Goal: Information Seeking & Learning: Check status

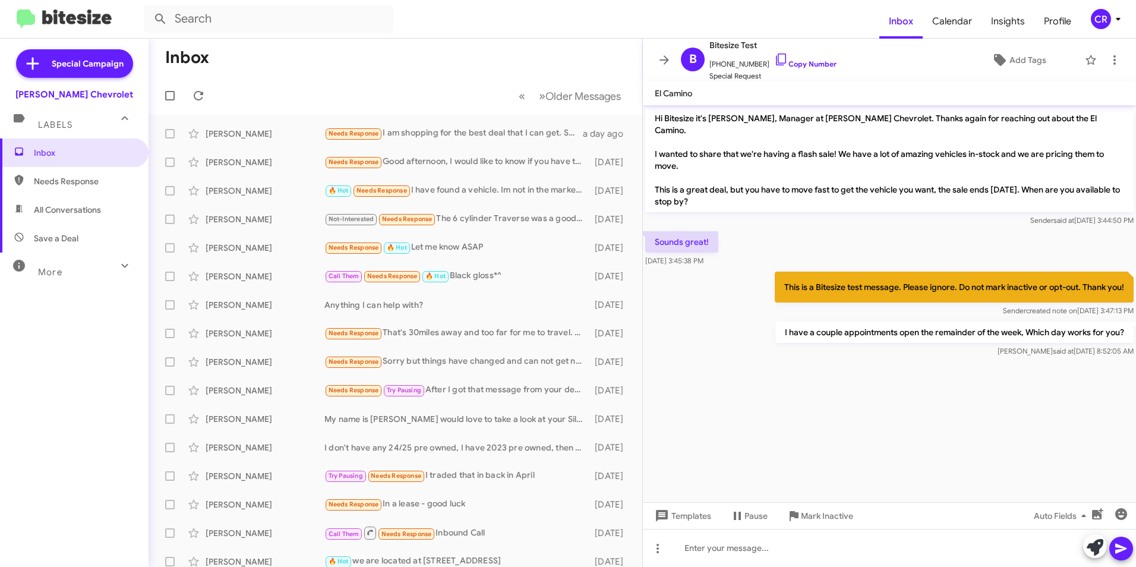
click at [67, 187] on span "Needs Response" at bounding box center [84, 181] width 101 height 12
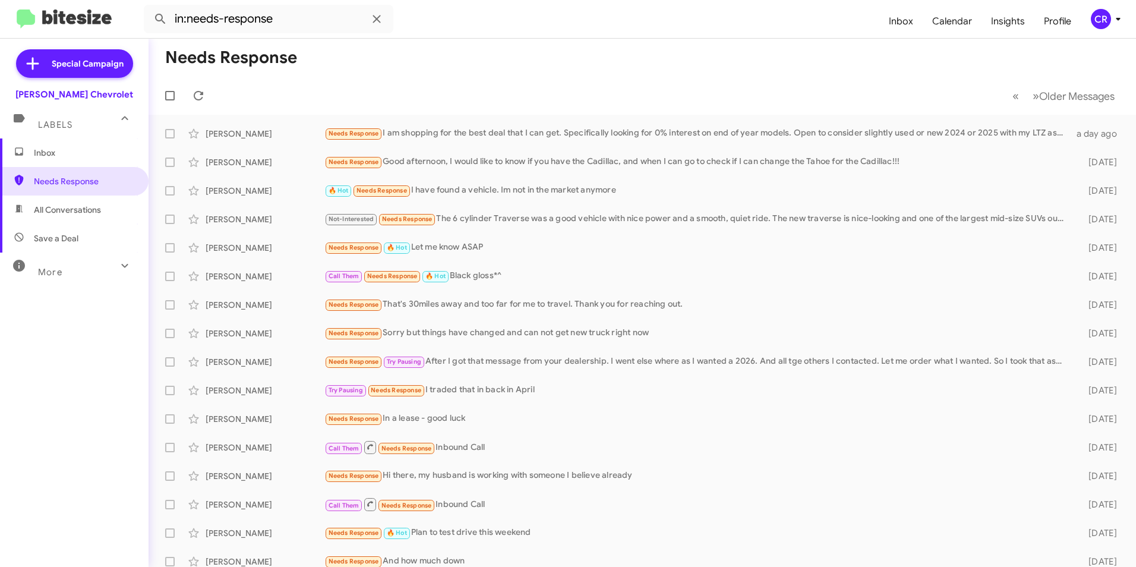
click at [51, 213] on span "All Conversations" at bounding box center [67, 210] width 67 height 12
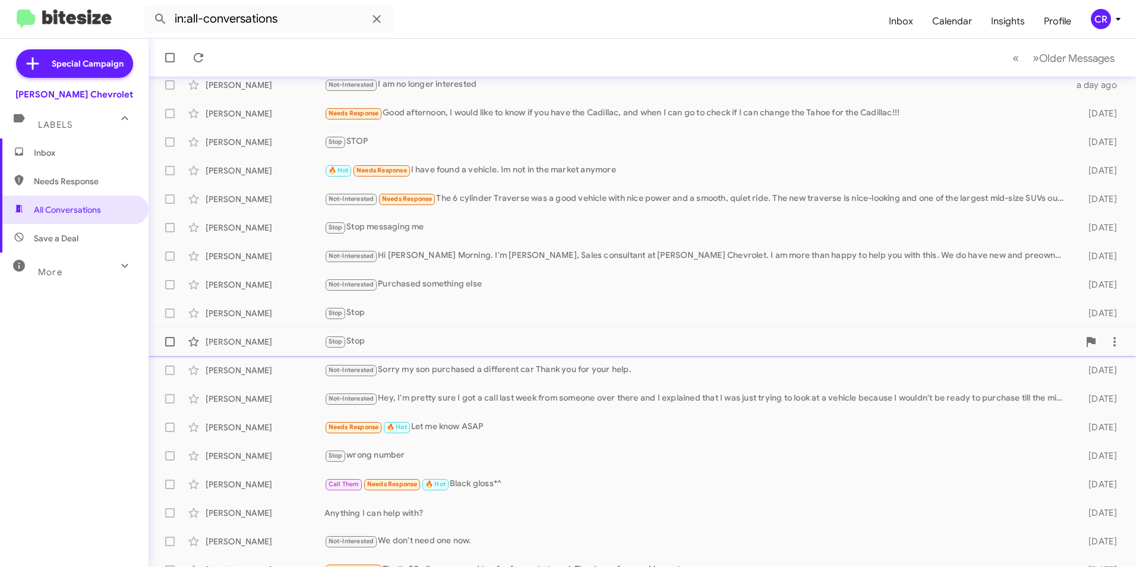
scroll to position [123, 0]
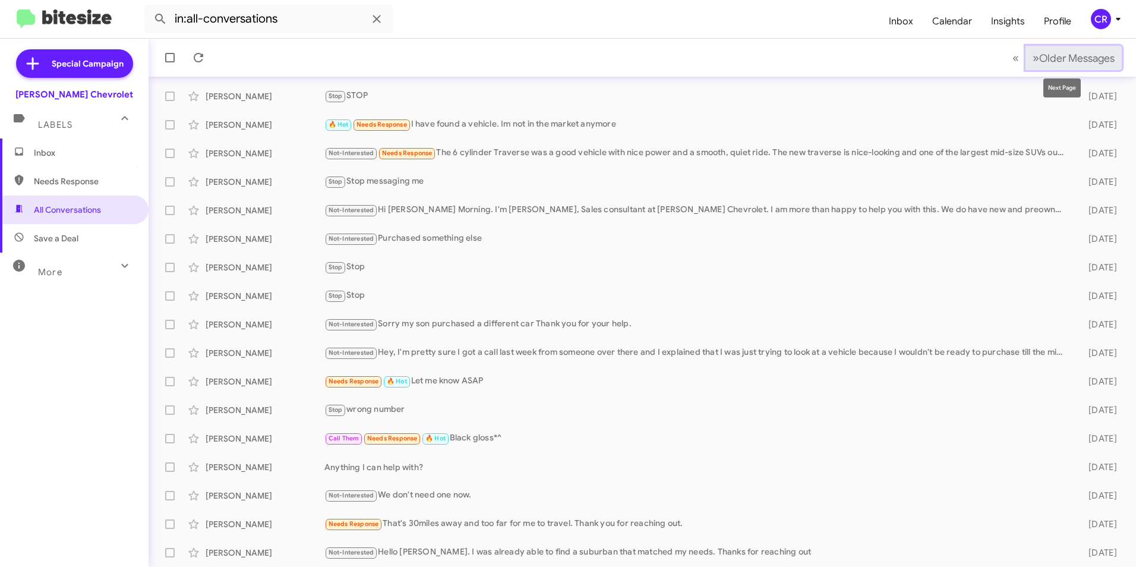
click at [1051, 61] on span "Older Messages" at bounding box center [1076, 58] width 75 height 13
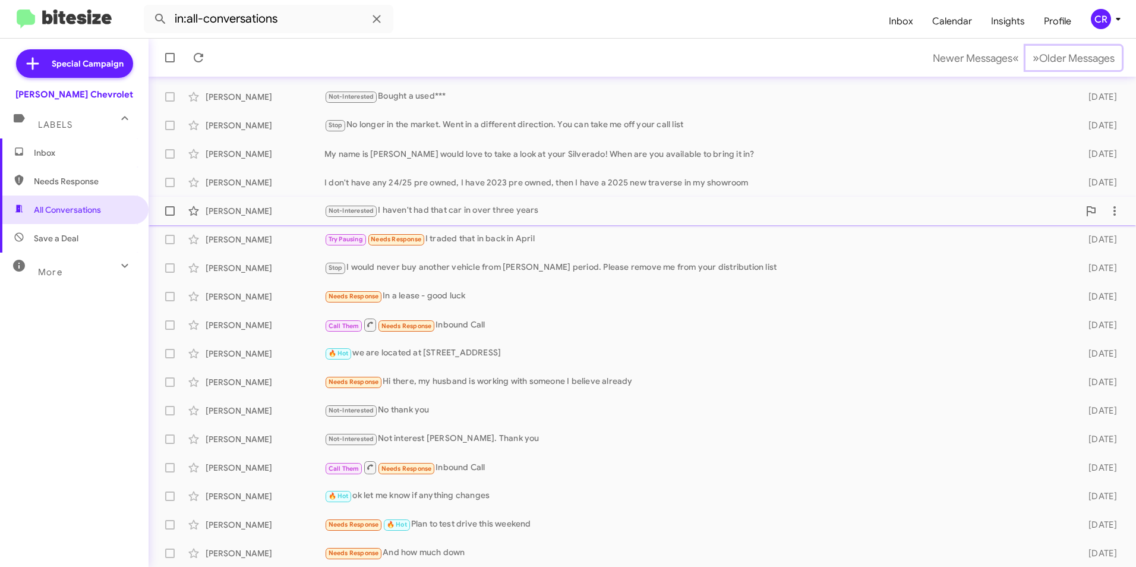
scroll to position [123, 0]
click at [1039, 61] on span "Older Messages" at bounding box center [1076, 58] width 75 height 13
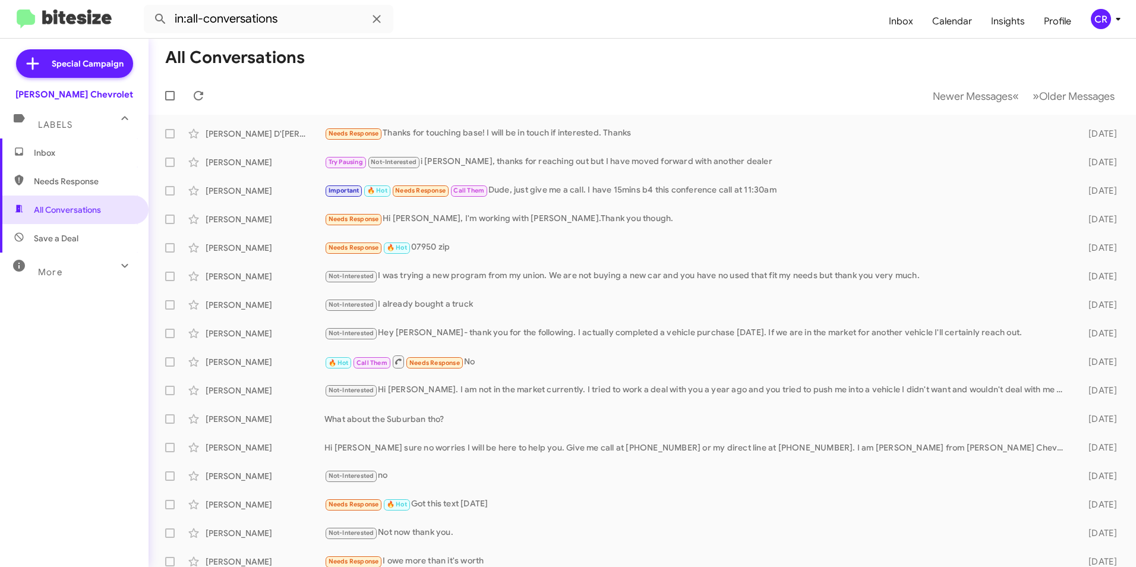
click at [78, 181] on span "Needs Response" at bounding box center [84, 181] width 101 height 12
type input "in:needs-response"
